Goal: Task Accomplishment & Management: Complete application form

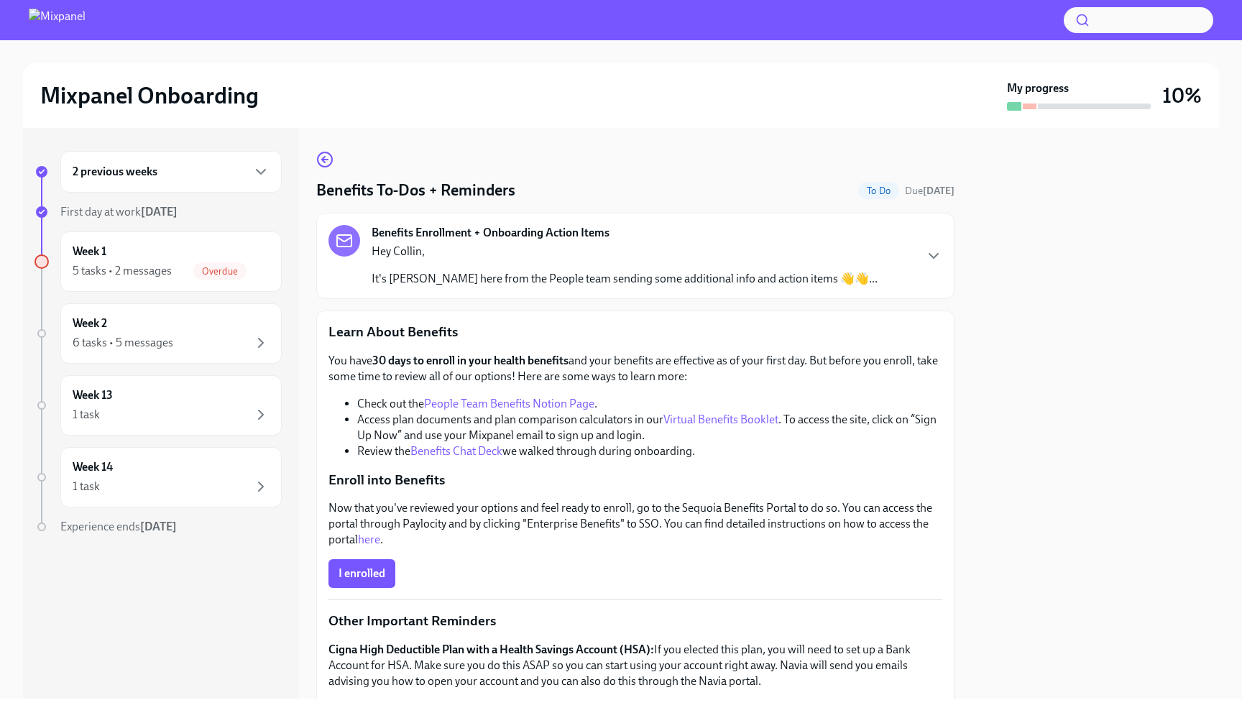
scroll to position [78, 0]
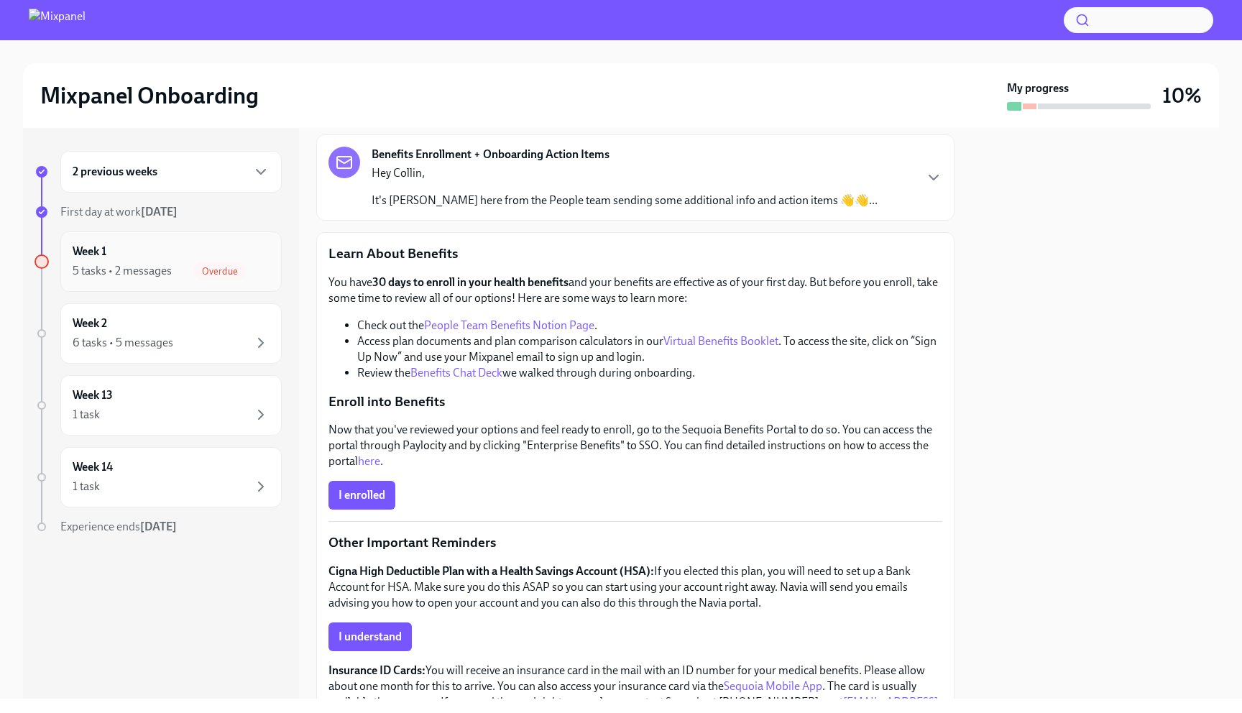
click at [234, 246] on div "Week 1 5 tasks • 2 messages Overdue" at bounding box center [171, 262] width 197 height 36
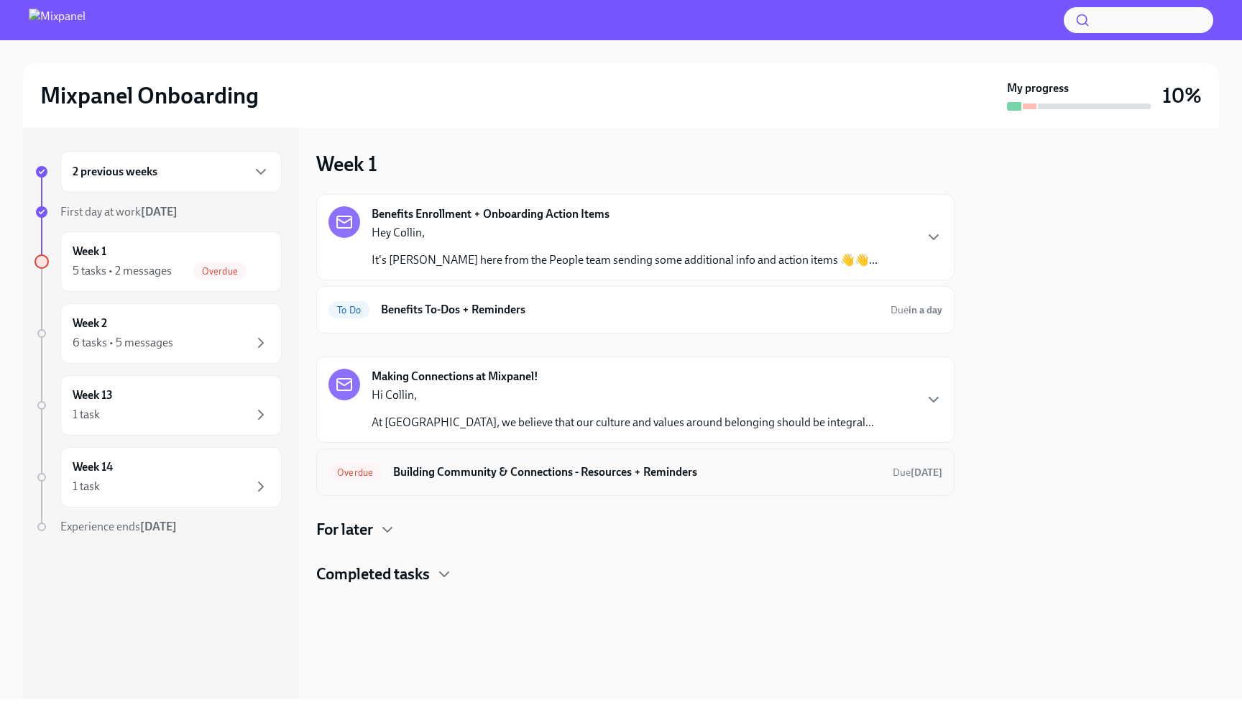
click at [506, 480] on div "Overdue Building Community & Connections - Resources + Reminders Due [DATE]" at bounding box center [635, 472] width 614 height 23
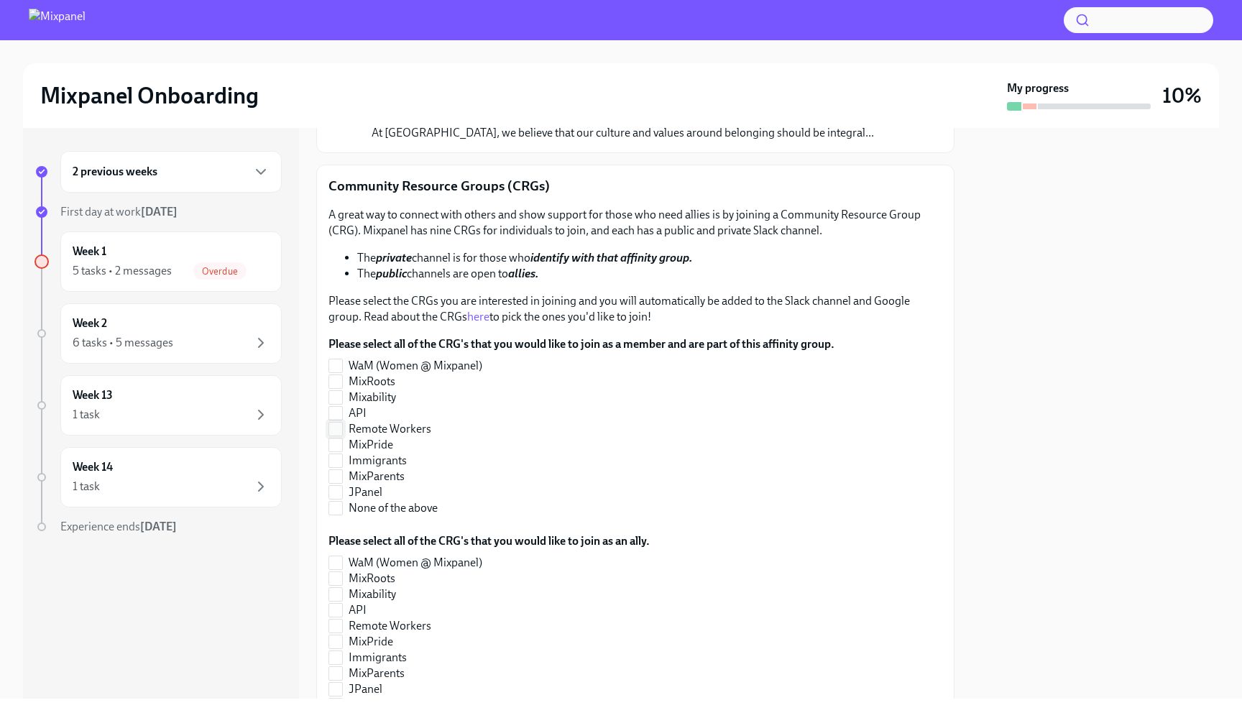
scroll to position [145, 0]
click at [477, 313] on link "here" at bounding box center [478, 317] width 22 height 14
click at [396, 429] on span "Remote Workers" at bounding box center [389, 430] width 83 height 16
click at [342, 429] on input "Remote Workers" at bounding box center [335, 429] width 13 height 13
checkbox input "true"
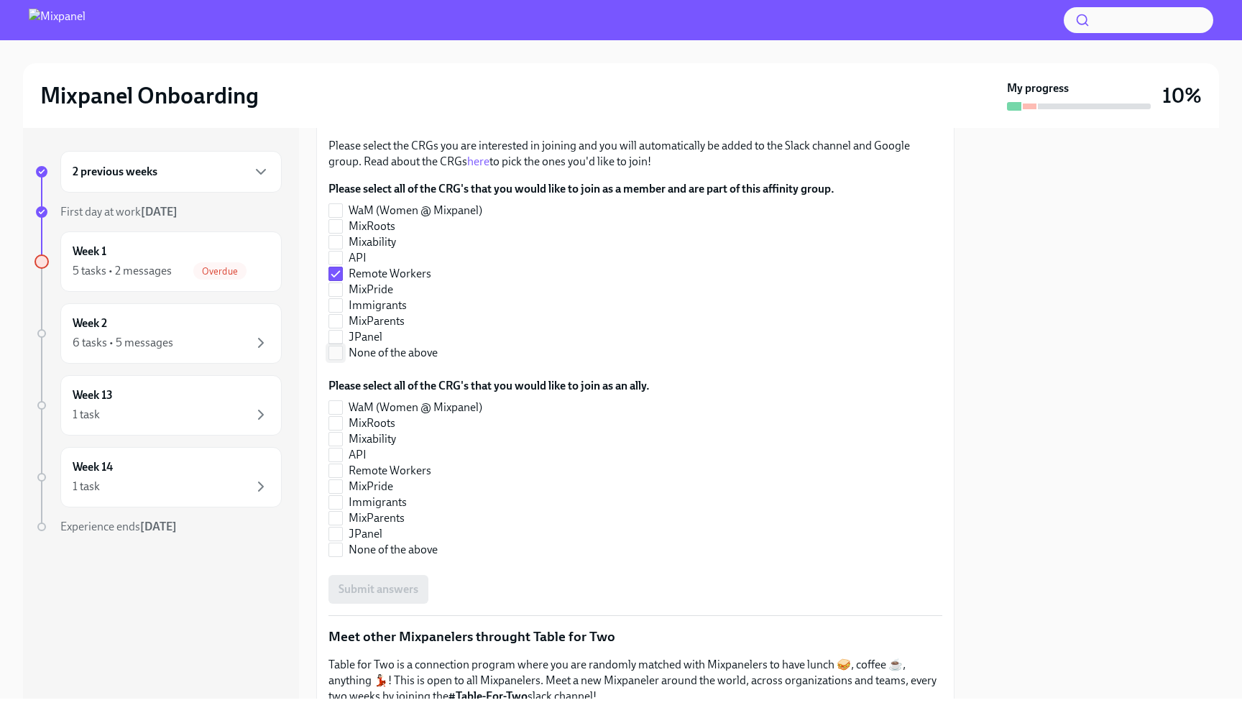
scroll to position [310, 0]
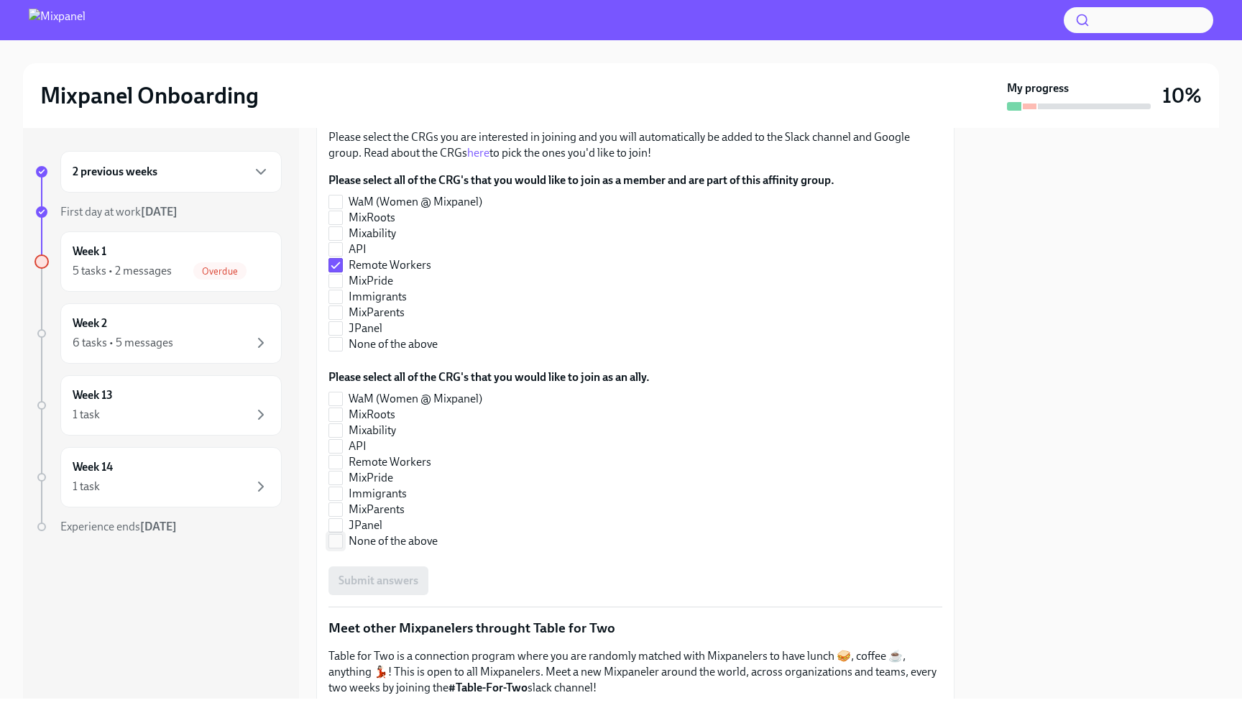
click at [410, 544] on span "None of the above" at bounding box center [392, 541] width 89 height 16
click at [342, 544] on input "None of the above" at bounding box center [335, 541] width 13 height 13
checkbox input "true"
click at [382, 282] on span "MixPride" at bounding box center [370, 281] width 45 height 16
click at [342, 282] on input "MixPride" at bounding box center [335, 280] width 13 height 13
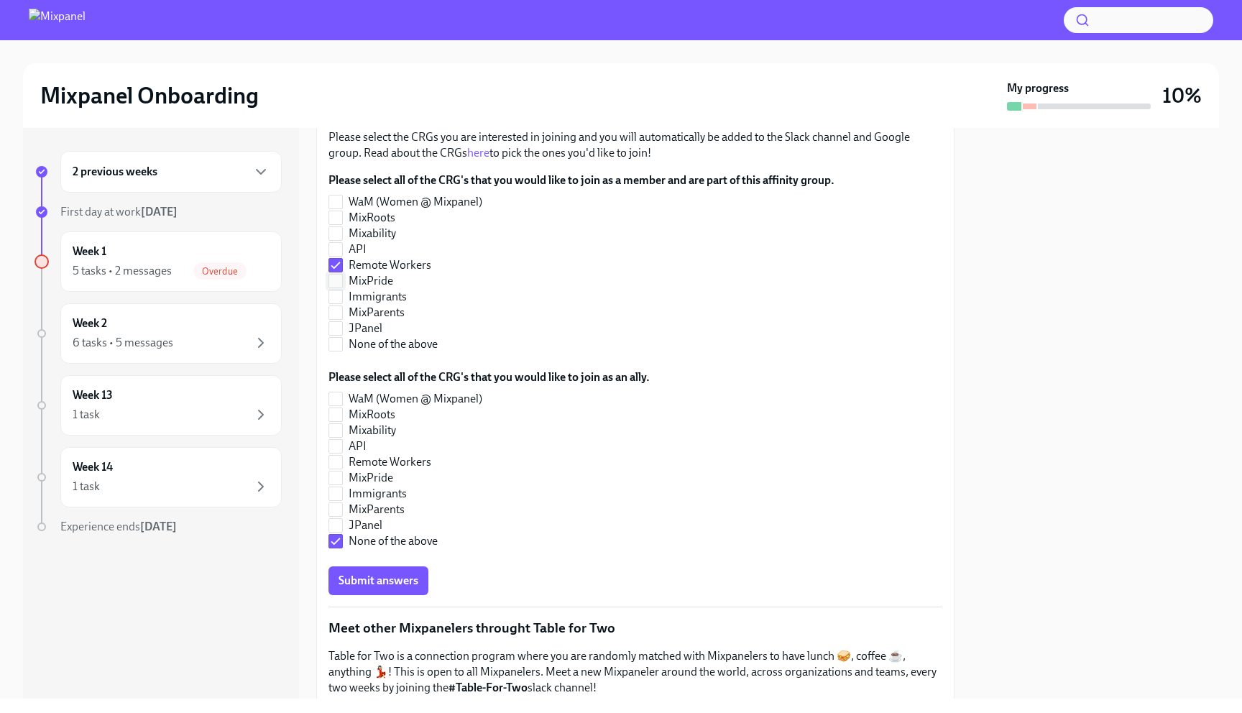
checkbox input "true"
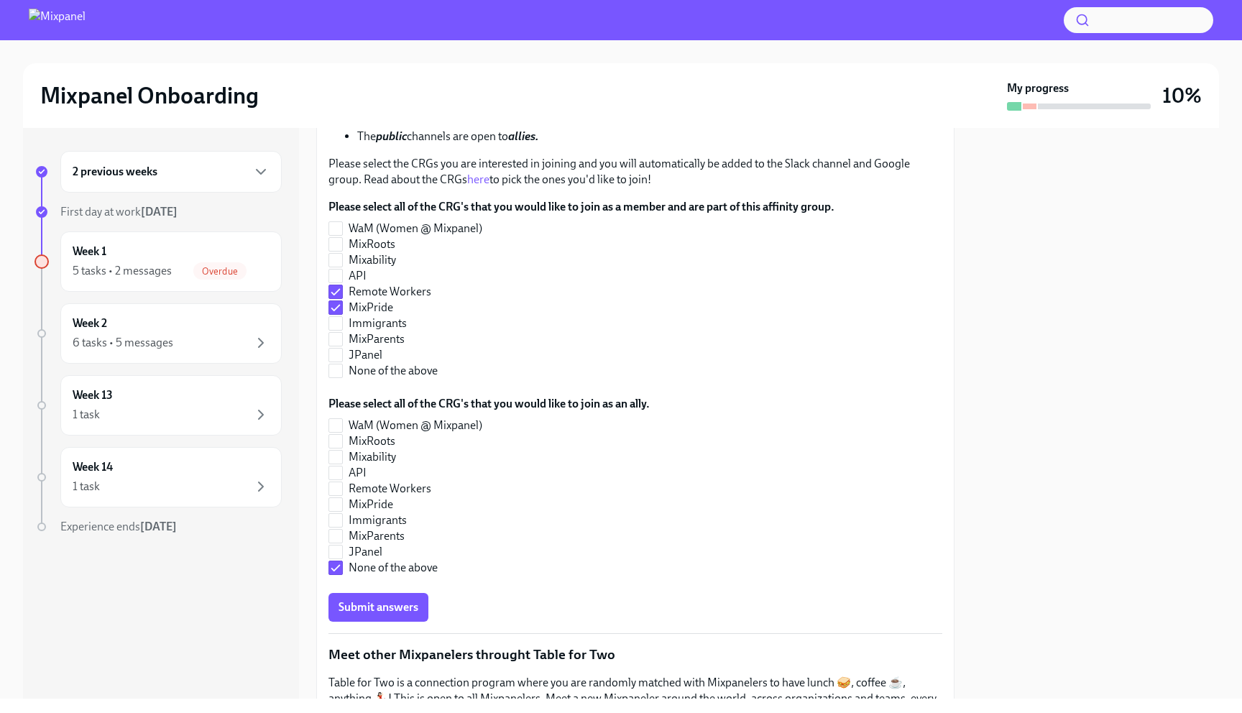
scroll to position [284, 0]
click at [368, 287] on span "Remote Workers" at bounding box center [389, 291] width 83 height 16
click at [342, 287] on input "Remote Workers" at bounding box center [335, 291] width 13 height 13
checkbox input "false"
click at [368, 303] on span "MixPride" at bounding box center [370, 307] width 45 height 16
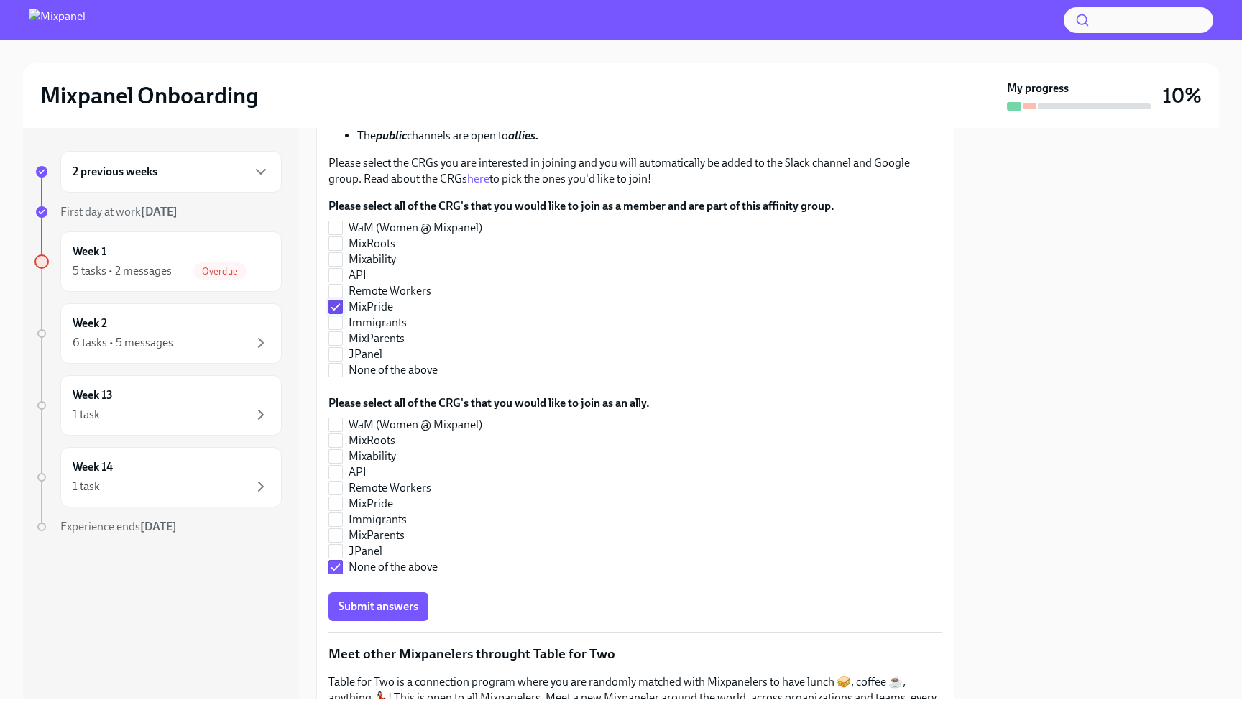
click at [342, 303] on input "MixPride" at bounding box center [335, 306] width 13 height 13
checkbox input "false"
click at [356, 366] on span "None of the above" at bounding box center [392, 370] width 89 height 16
click at [342, 366] on input "None of the above" at bounding box center [335, 370] width 13 height 13
checkbox input "true"
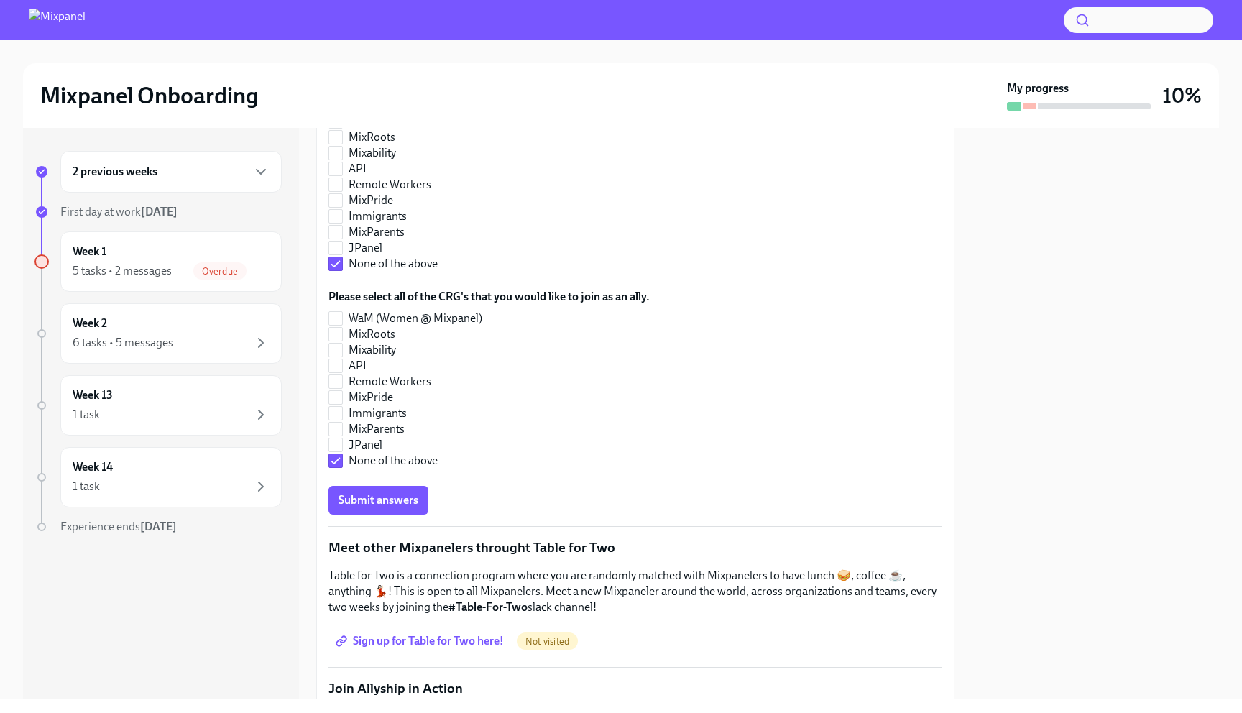
scroll to position [394, 0]
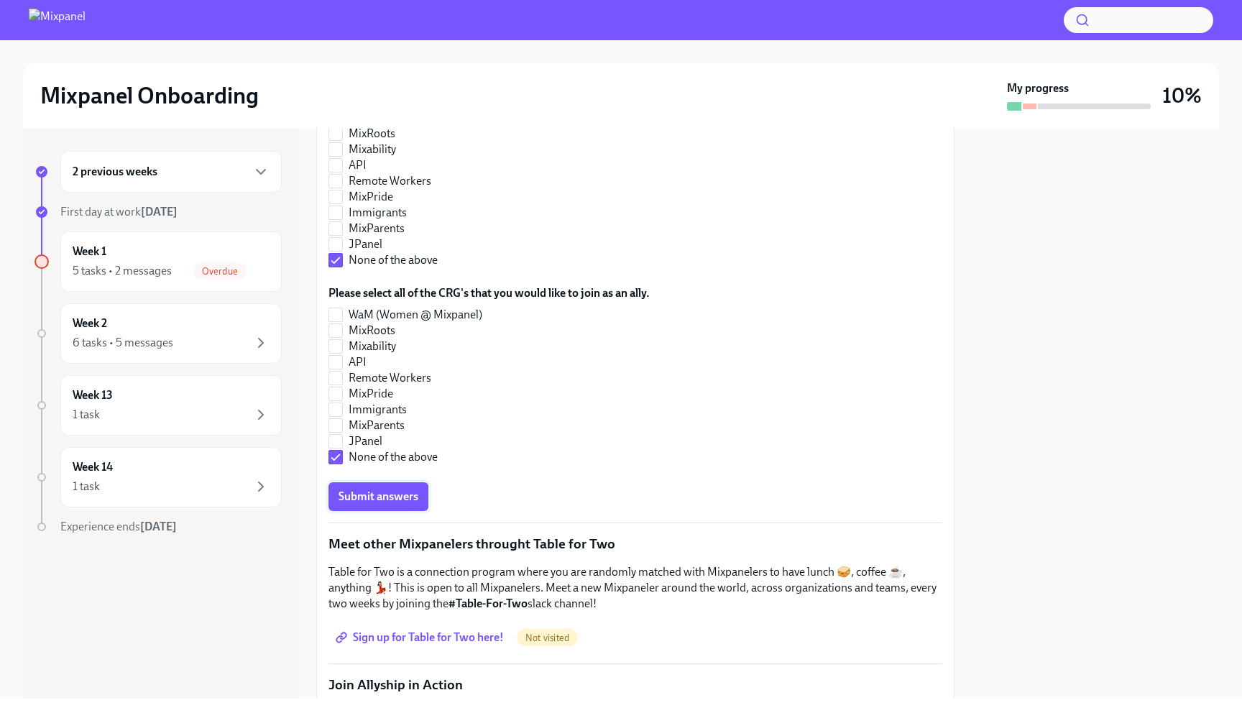
click at [396, 493] on span "Submit answers" at bounding box center [378, 496] width 80 height 14
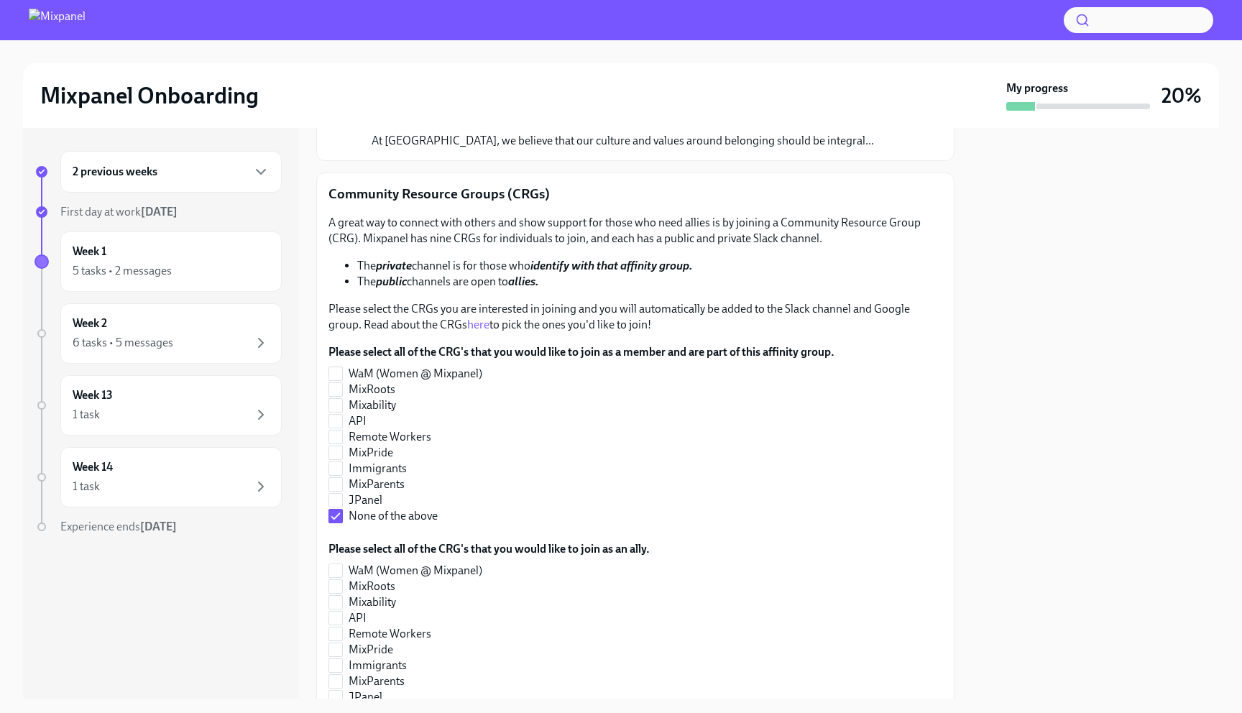
scroll to position [104, 0]
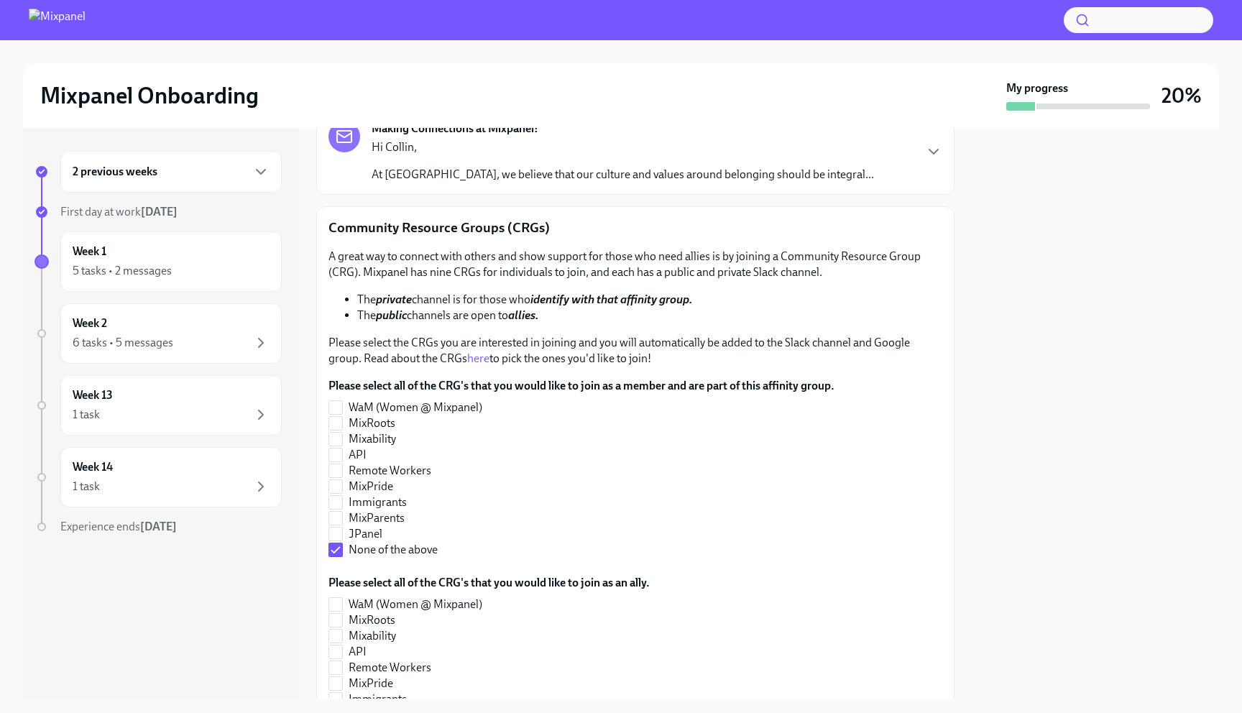
click at [558, 226] on p "Community Resource Groups (CRGs)" at bounding box center [635, 227] width 614 height 19
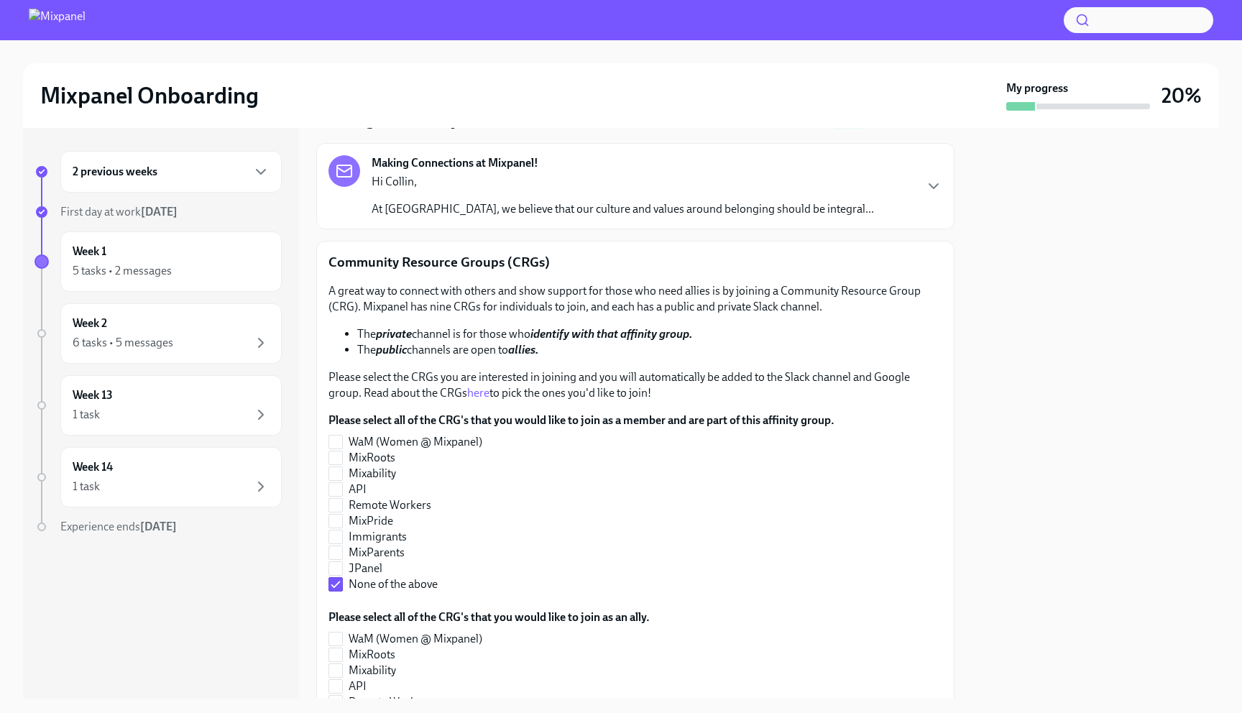
scroll to position [67, 0]
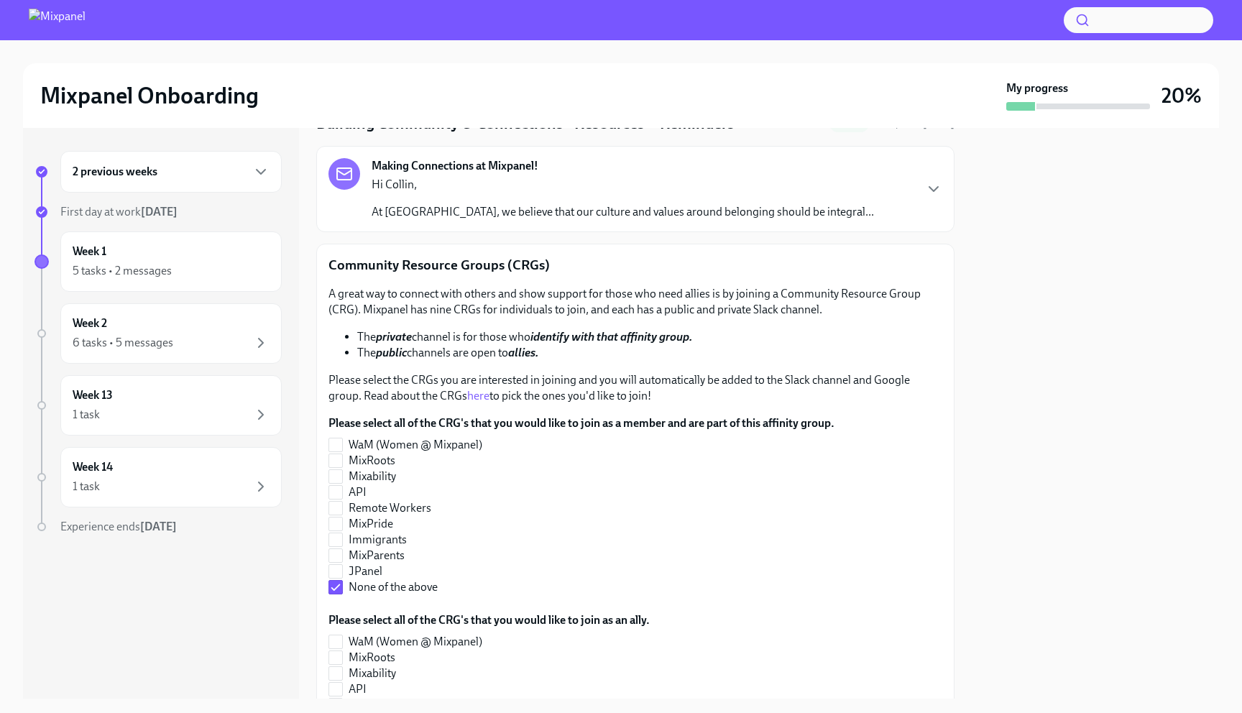
click at [557, 208] on p "At [GEOGRAPHIC_DATA], we believe that our culture and values around belonging s…" at bounding box center [622, 212] width 502 height 16
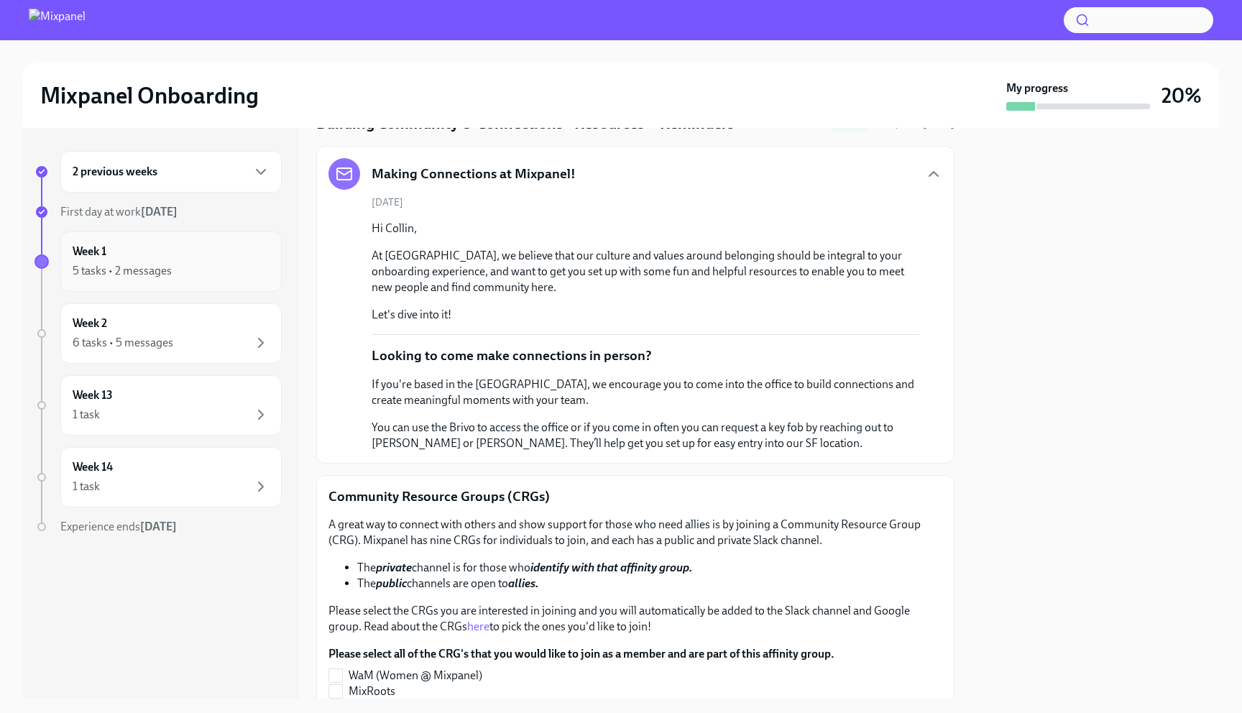
click at [203, 255] on div "Week 1 5 tasks • 2 messages" at bounding box center [171, 262] width 197 height 36
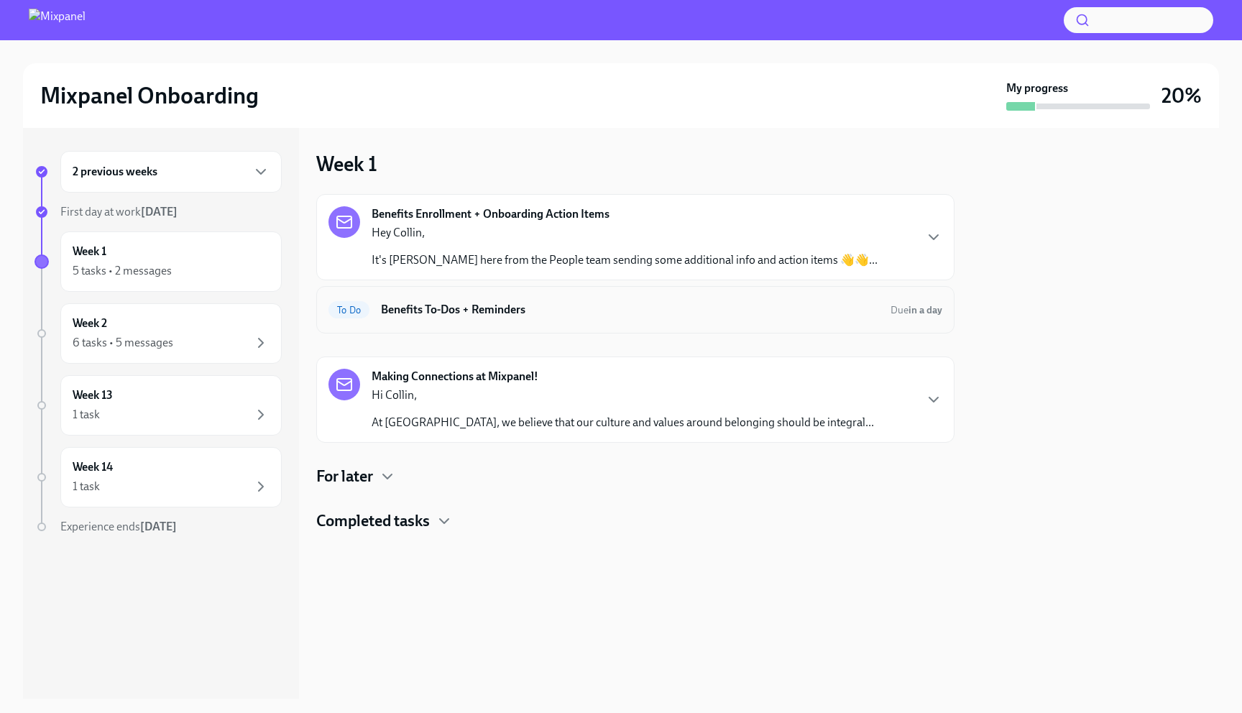
click at [479, 316] on h6 "Benefits To-Dos + Reminders" at bounding box center [630, 310] width 498 height 16
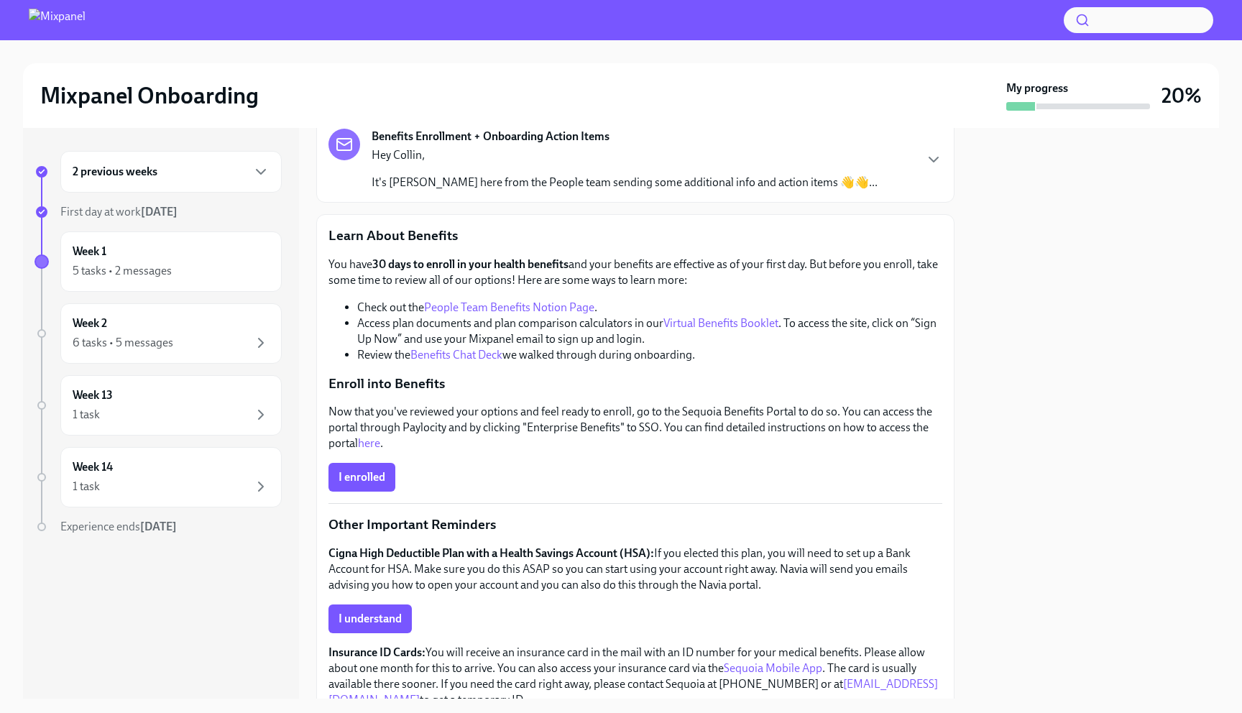
scroll to position [98, 0]
click at [712, 320] on link "Virtual Benefits Booklet" at bounding box center [720, 322] width 115 height 14
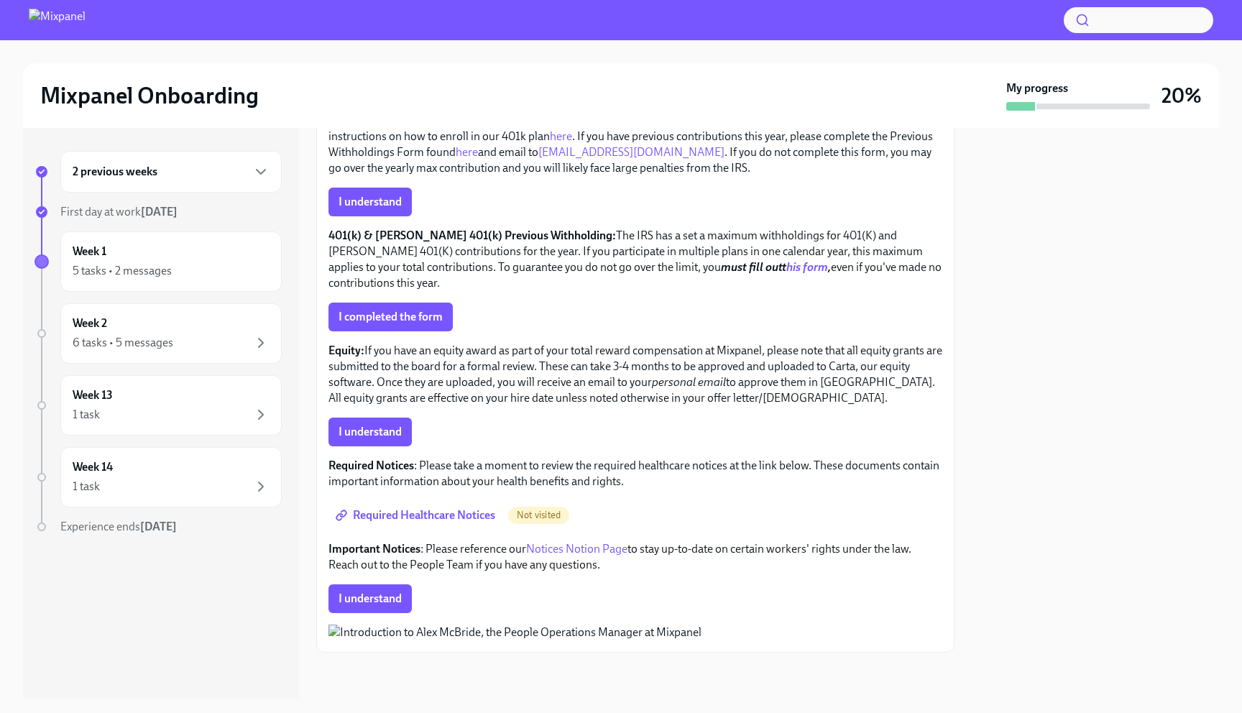
scroll to position [896, 0]
